Goal: Entertainment & Leisure: Consume media (video, audio)

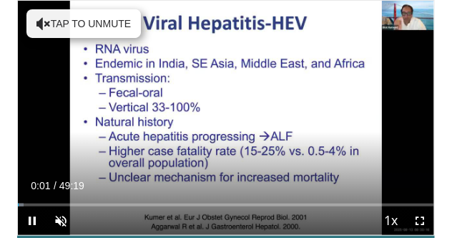
scroll to position [41, 0]
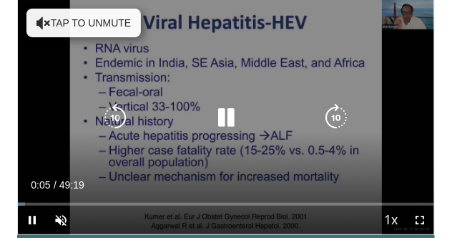
click at [72, 14] on button "Tap to unmute" at bounding box center [83, 23] width 114 height 29
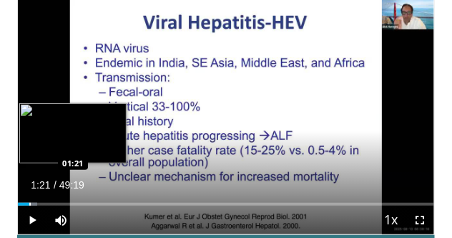
click at [29, 201] on div "Loaded : 4.72% 01:15 01:21" at bounding box center [226, 199] width 416 height 14
click at [37, 202] on div "Loaded : 5.06% 02:22 02:22" at bounding box center [226, 199] width 416 height 14
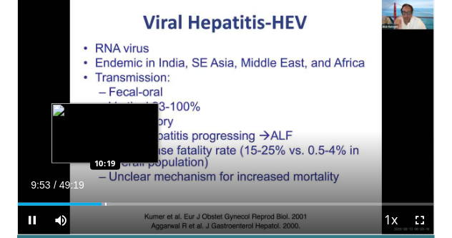
click at [104, 203] on div "Loaded : 22.27% 10:19 10:19" at bounding box center [226, 203] width 416 height 3
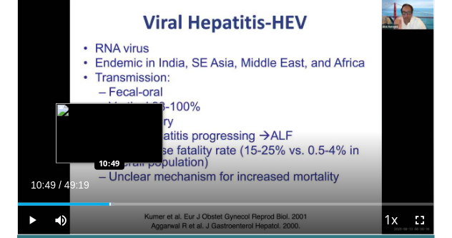
click at [109, 202] on div "Loaded : 23.28% 10:21 10:49" at bounding box center [226, 203] width 416 height 3
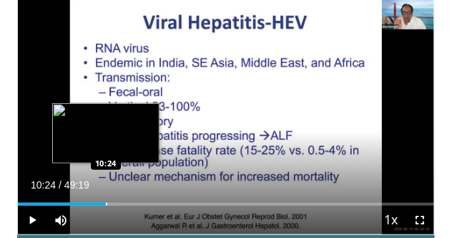
click at [105, 202] on div "10:24" at bounding box center [62, 203] width 88 height 3
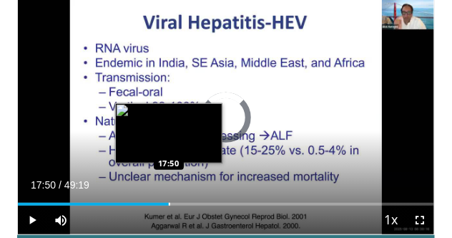
click at [169, 201] on div "Loaded : 0.00% 17:50 17:50" at bounding box center [226, 199] width 416 height 14
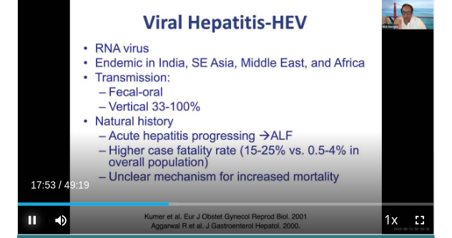
click at [29, 217] on span "Video Player" at bounding box center [32, 219] width 29 height 29
